Goal: Complete application form

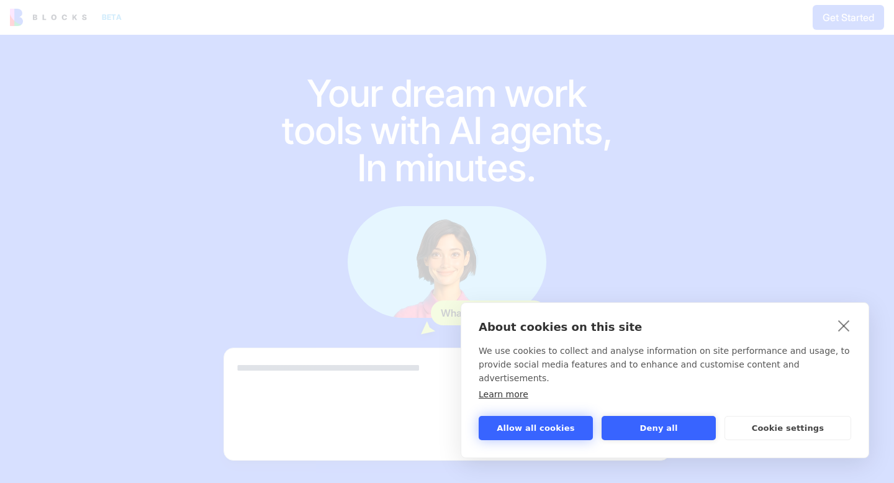
click at [551, 428] on button "Allow all cookies" at bounding box center [536, 428] width 114 height 24
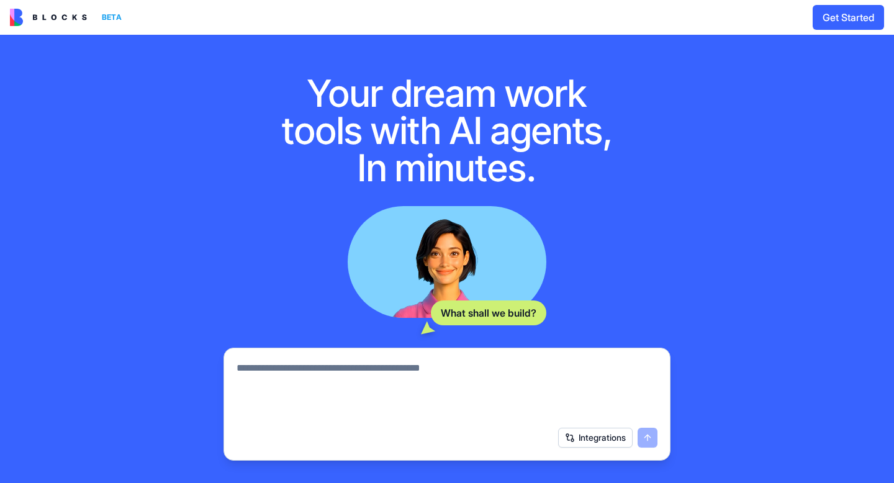
scroll to position [130, 0]
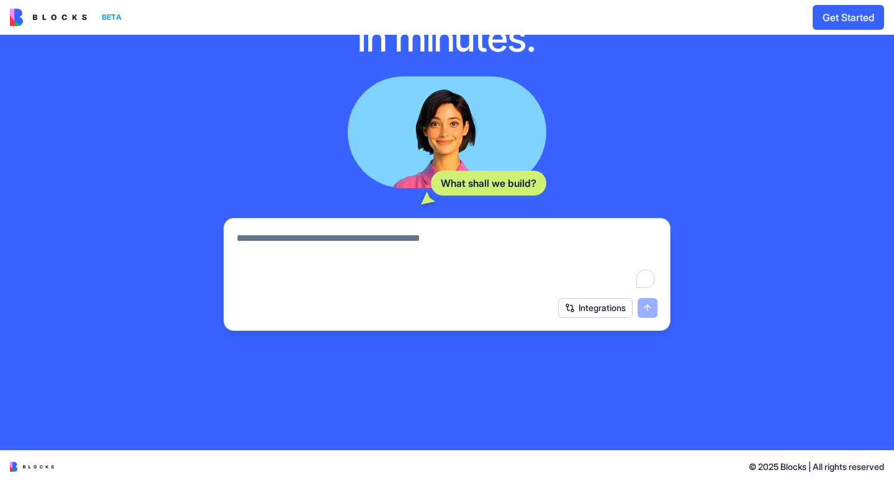
click at [373, 266] on textarea "To enrich screen reader interactions, please activate Accessibility in Grammarl…" at bounding box center [447, 261] width 421 height 60
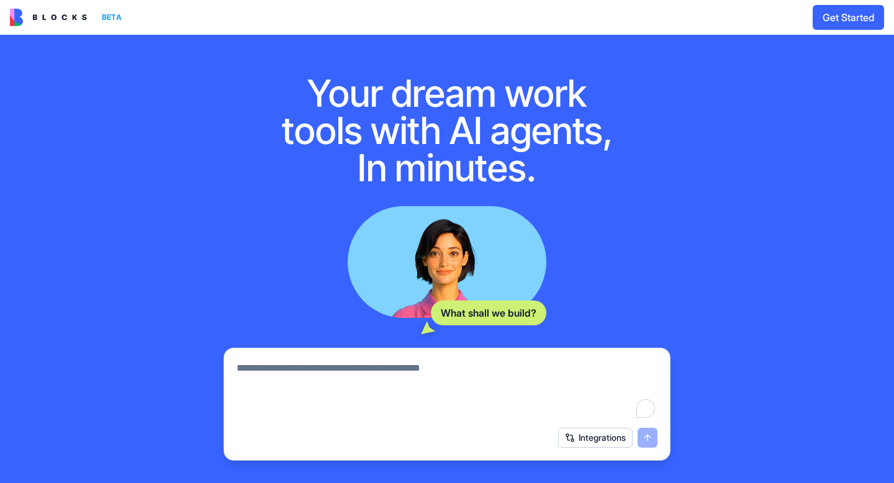
click at [573, 432] on button "Integrations" at bounding box center [595, 438] width 75 height 20
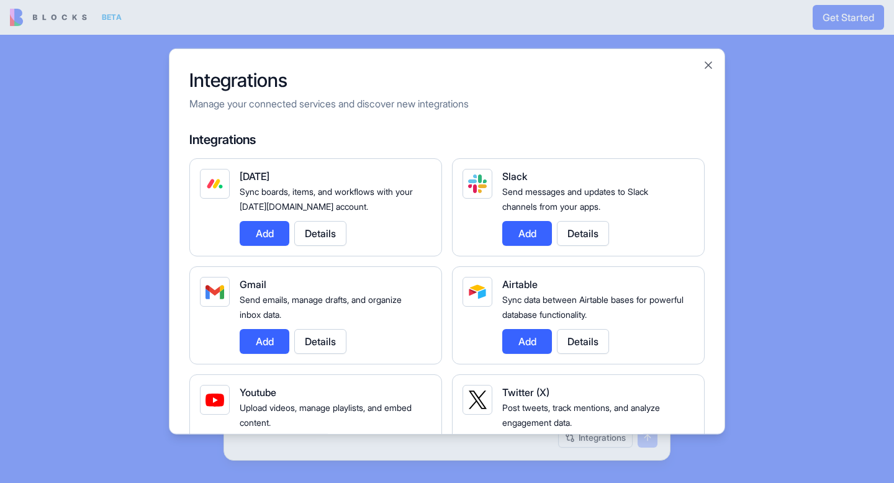
click at [799, 133] on div at bounding box center [447, 241] width 894 height 483
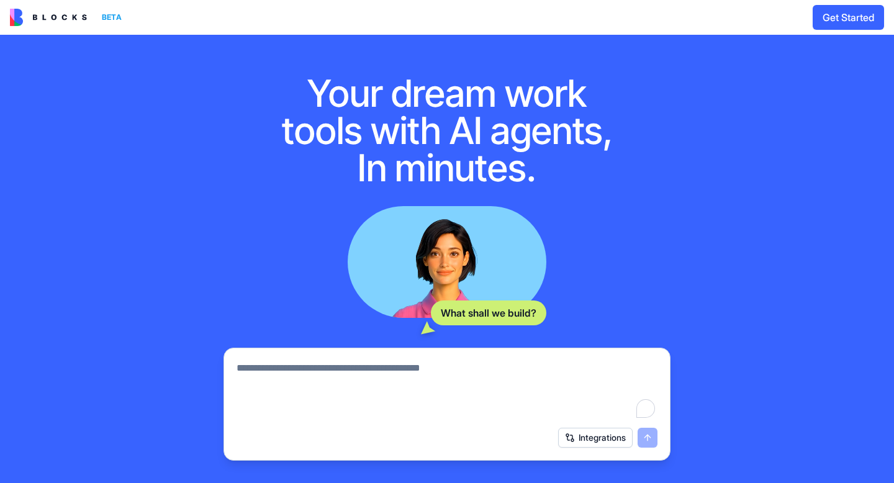
click at [302, 367] on textarea "To enrich screen reader interactions, please activate Accessibility in Grammarl…" at bounding box center [447, 391] width 421 height 60
type textarea "**********"
click at [647, 437] on button "submit" at bounding box center [648, 438] width 20 height 20
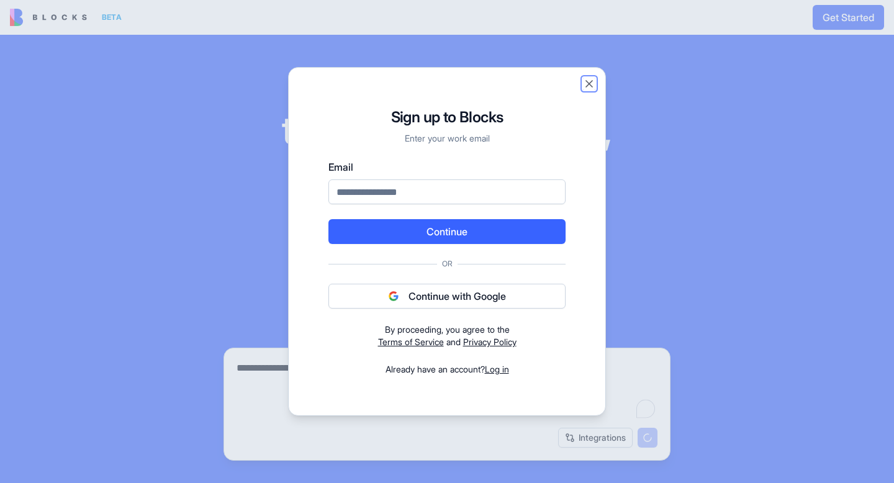
click at [592, 79] on button "Close" at bounding box center [589, 84] width 12 height 12
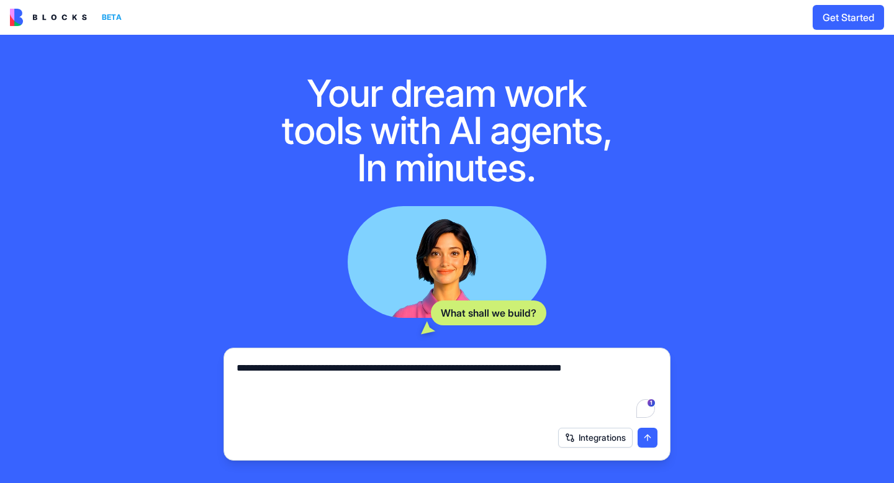
click at [589, 439] on button "Integrations" at bounding box center [595, 438] width 75 height 20
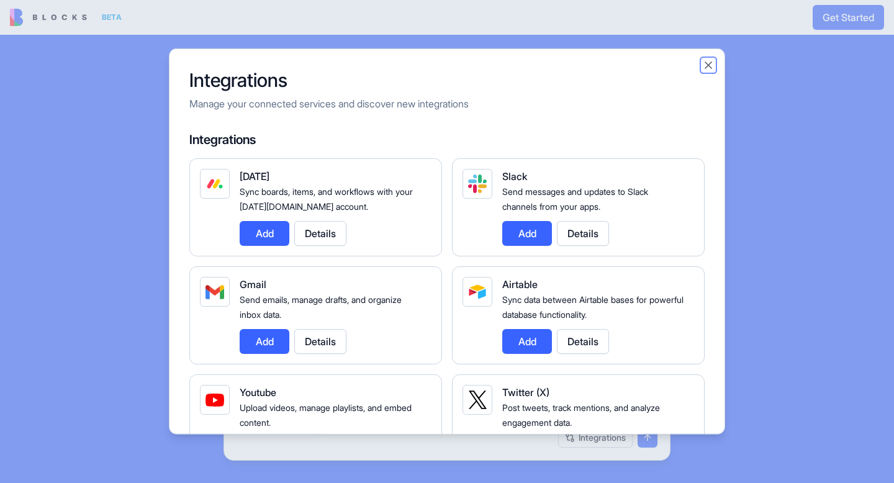
click at [705, 65] on button "Close" at bounding box center [708, 65] width 12 height 12
